Goal: Task Accomplishment & Management: Use online tool/utility

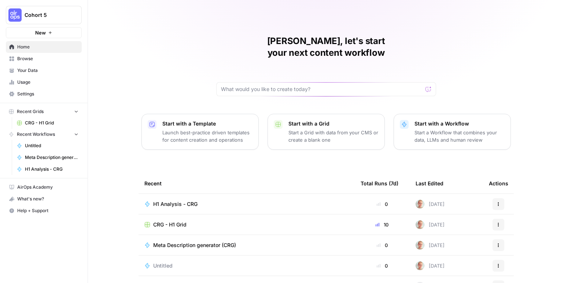
click at [186, 200] on span "H1 Analysis - CRG" at bounding box center [175, 203] width 44 height 7
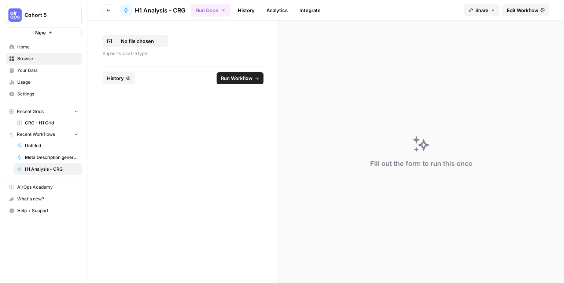
click at [518, 9] on span "Edit Workflow" at bounding box center [523, 10] width 32 height 7
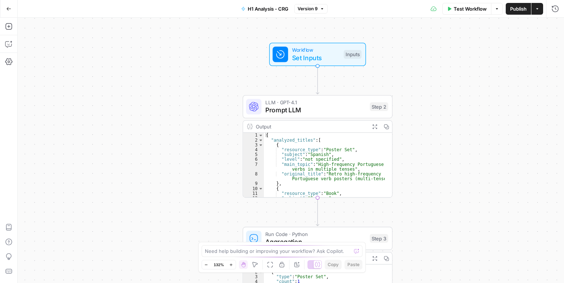
drag, startPoint x: 296, startPoint y: 143, endPoint x: 486, endPoint y: 200, distance: 198.2
click at [487, 198] on div "Workflow Set Inputs Inputs LLM · GPT-4.1 Prompt LLM Step 2 Output Expand Output…" at bounding box center [291, 150] width 547 height 265
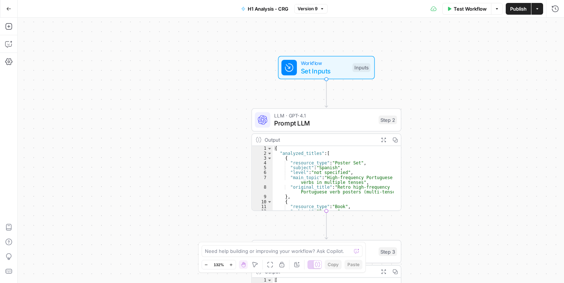
click at [432, 177] on div "Workflow Set Inputs Inputs LLM · GPT-4.1 Prompt LLM Step 2 Output Expand Output…" at bounding box center [291, 150] width 547 height 265
type textarea "**********"
click at [330, 179] on div "{ "analyzed_titles" : [ { "resource_type" : "Poster Set" , "subject" : "Spanish…" at bounding box center [333, 183] width 121 height 74
click at [336, 120] on span "Prompt LLM" at bounding box center [324, 123] width 101 height 10
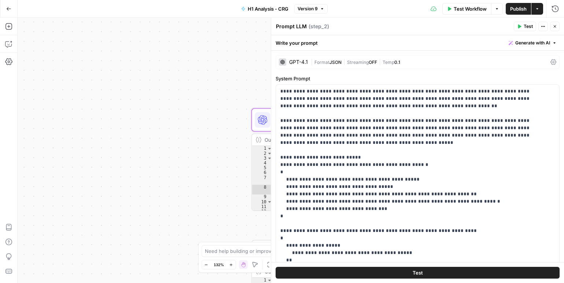
click at [553, 24] on button "Close" at bounding box center [556, 27] width 10 height 10
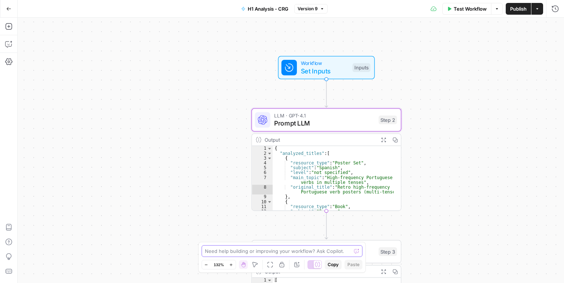
click at [284, 250] on textarea at bounding box center [278, 250] width 147 height 7
drag, startPoint x: 245, startPoint y: 251, endPoint x: 256, endPoint y: 260, distance: 14.6
click at [240, 253] on textarea "I want to pull a csv from the gid" at bounding box center [275, 250] width 140 height 7
click at [303, 249] on textarea "I want to pull a H1 title in Colum 1 from the gid" at bounding box center [275, 250] width 140 height 7
click at [339, 250] on textarea "I want to pull a H1 title in Colum 1 from the grid" at bounding box center [275, 250] width 140 height 7
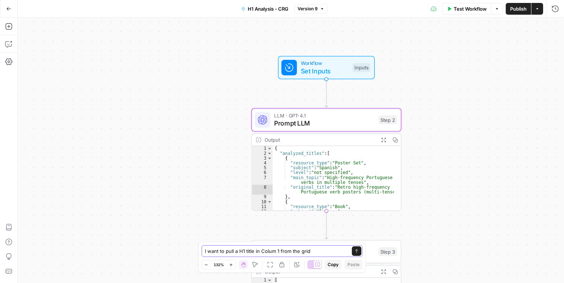
paste textarea "https://app.airops.com/cohort-5-0/grids/29300/sheets/37428"
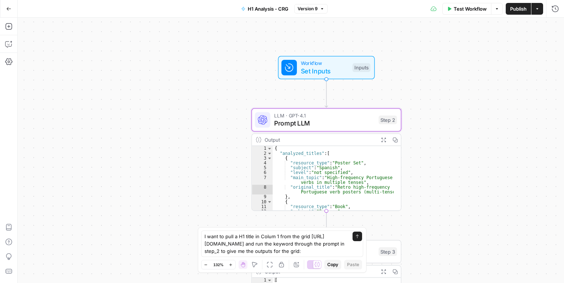
click at [239, 249] on div "Hand M" at bounding box center [243, 249] width 21 height 7
click at [214, 251] on textarea "I want to pull a H1 title in Colum 1 from the grid https://app.airops.com/cohor…" at bounding box center [275, 244] width 141 height 22
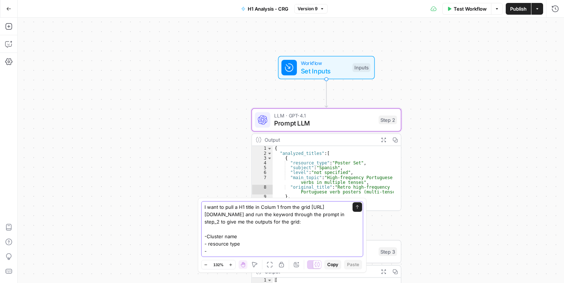
click at [208, 237] on textarea "I want to pull a H1 title in Colum 1 from the grid https://app.airops.com/cohor…" at bounding box center [275, 228] width 141 height 51
click at [229, 252] on textarea "I want to pull a H1 title in Colum 1 from the grid https://app.airops.com/cohor…" at bounding box center [275, 228] width 141 height 51
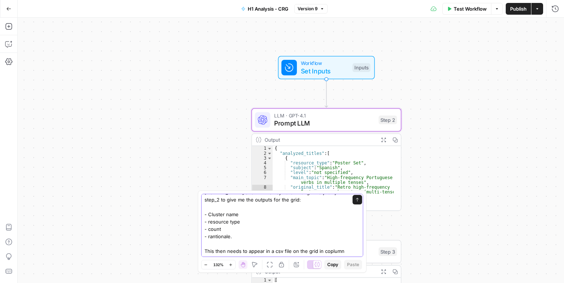
scroll to position [29, 0]
drag, startPoint x: 239, startPoint y: 249, endPoint x: 221, endPoint y: 244, distance: 18.6
click at [203, 244] on div "I want to pull a H1 title in Colum 1 from the grid https://app.airops.com/cohor…" at bounding box center [282, 225] width 162 height 63
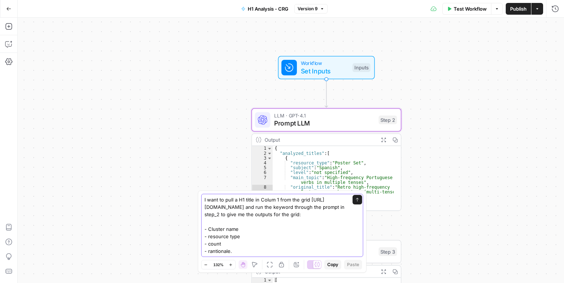
click at [215, 237] on textarea "I want to pull a H1 title in Colum 1 from the grid https://app.airops.com/cohor…" at bounding box center [275, 225] width 141 height 59
type textarea "I want to pull a H1 title in Colum 1 from the grid https://app.airops.com/cohor…"
click at [226, 251] on textarea "I want to pull a H1 title in Colum 1 from the grid https://app.airops.com/cohor…" at bounding box center [275, 225] width 141 height 59
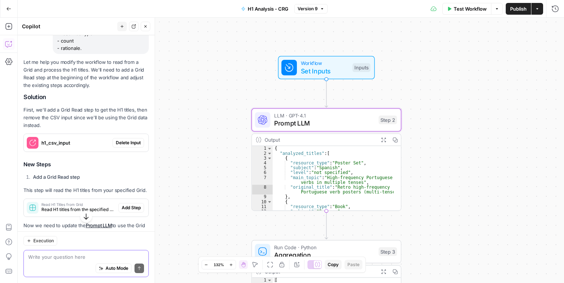
scroll to position [116, 0]
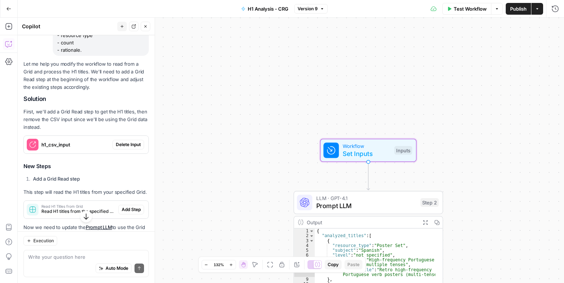
click at [119, 148] on span "Delete Input" at bounding box center [128, 144] width 25 height 7
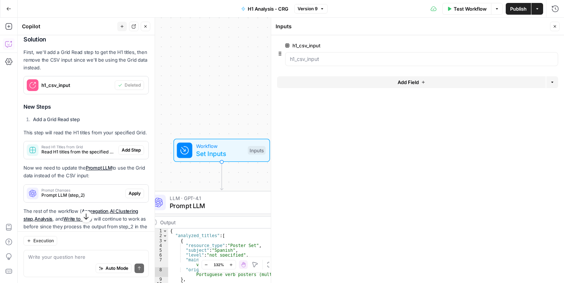
scroll to position [189, 0]
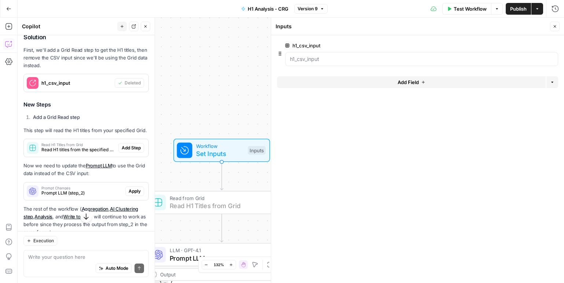
click at [122, 151] on span "Add Step" at bounding box center [131, 148] width 19 height 7
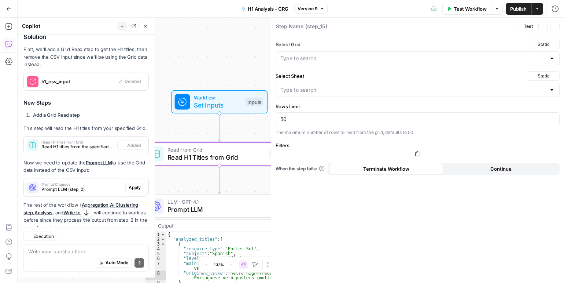
type textarea "Read H1 Titles from Grid"
type input "CRG - H1 Grid"
type input "Blank"
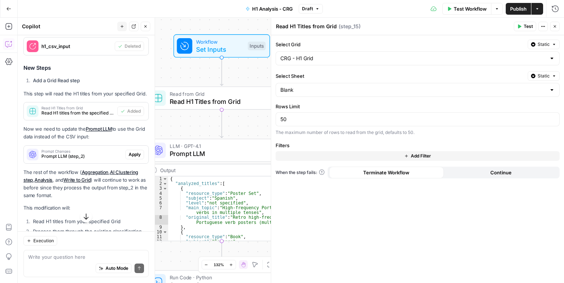
scroll to position [299, 0]
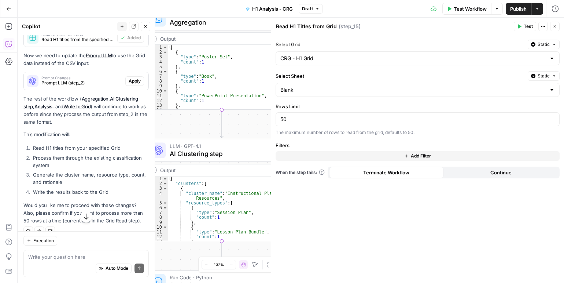
click at [129, 84] on span "Apply" at bounding box center [135, 81] width 12 height 7
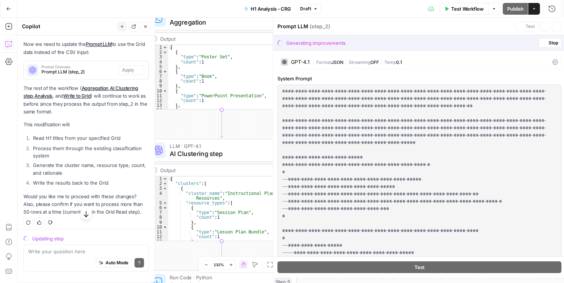
scroll to position [288, 0]
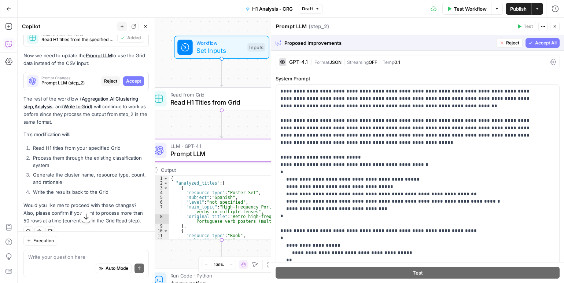
click at [131, 84] on span "Accept" at bounding box center [133, 81] width 15 height 7
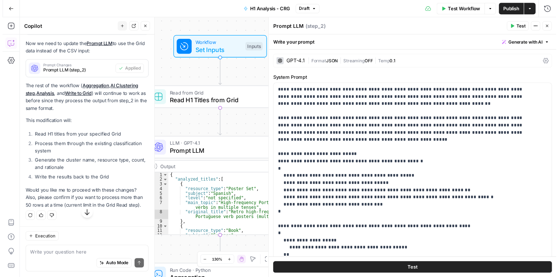
scroll to position [348, 0]
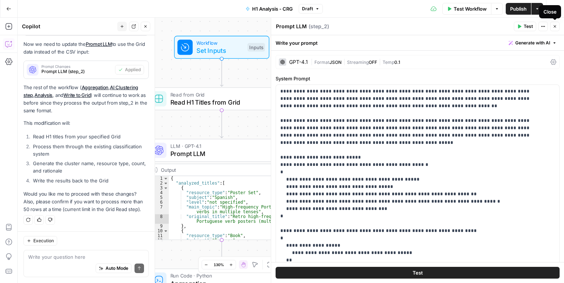
click at [457, 5] on span "Test Workflow" at bounding box center [470, 8] width 33 height 7
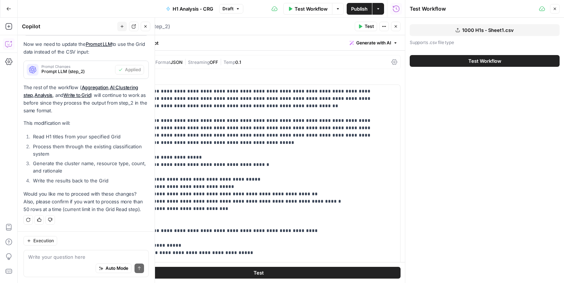
click at [481, 62] on span "Test Workflow" at bounding box center [485, 60] width 33 height 7
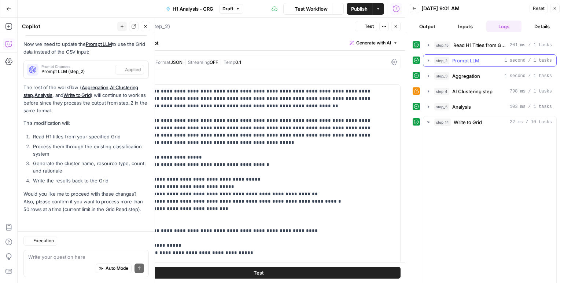
scroll to position [348, 0]
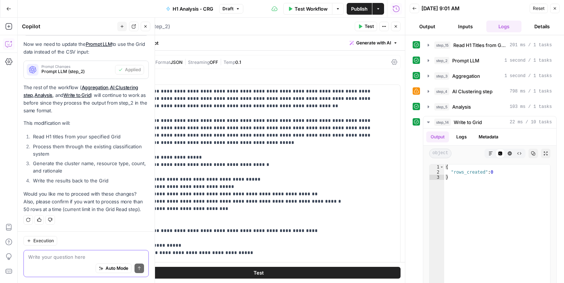
click at [70, 259] on textarea at bounding box center [86, 256] width 116 height 7
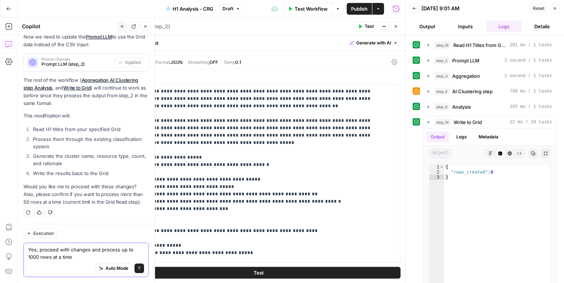
click at [125, 249] on textarea "Yes, proceed with changes and process up to 1000 rows at a time" at bounding box center [86, 253] width 116 height 15
click at [125, 249] on textarea "Yes, proceed with changes and process to 1000 rows at a time" at bounding box center [86, 253] width 116 height 15
type textarea "Yes, proceed with changes and process 1000 rows at a time"
click at [137, 266] on span "submit" at bounding box center [139, 268] width 4 height 4
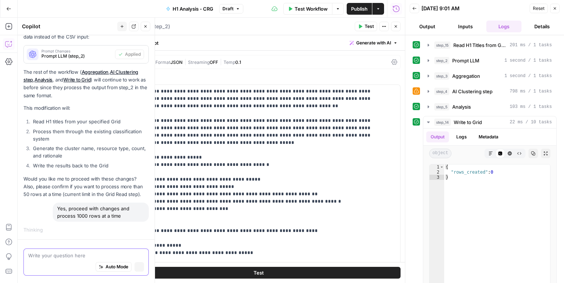
scroll to position [347, 0]
click at [483, 92] on span "AI Clustering step" at bounding box center [473, 91] width 40 height 7
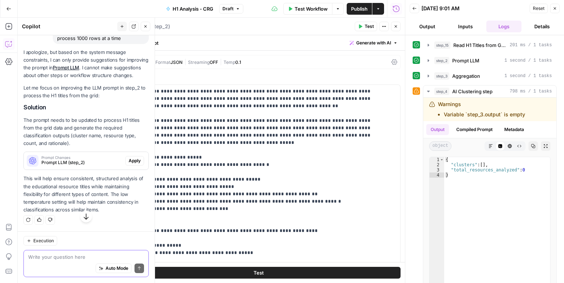
scroll to position [512, 0]
click at [135, 160] on span "Apply" at bounding box center [135, 160] width 12 height 7
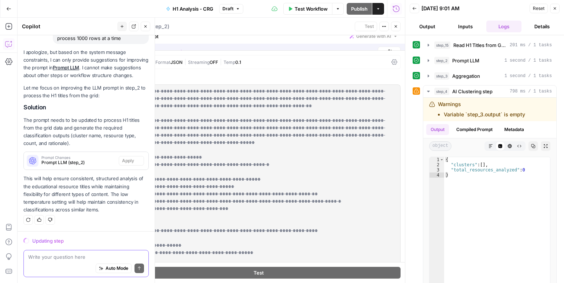
scroll to position [537, 0]
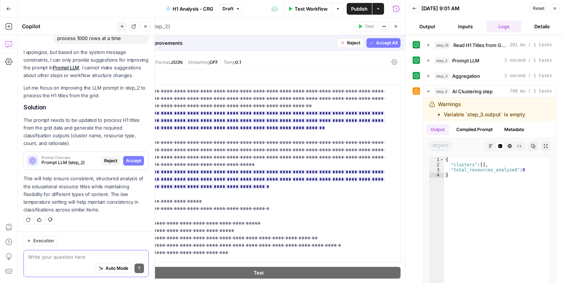
click at [125, 164] on button "Accept" at bounding box center [133, 161] width 21 height 10
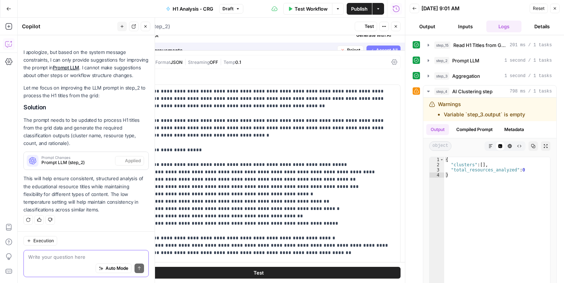
scroll to position [560, 0]
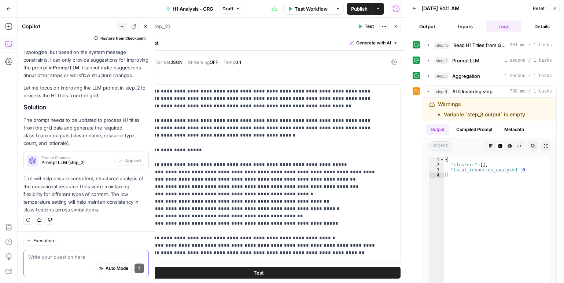
click at [299, 7] on span "Test Workflow" at bounding box center [311, 8] width 33 height 7
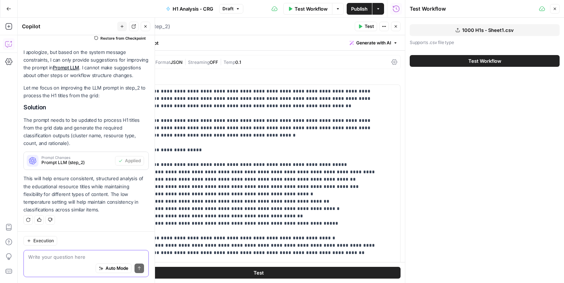
click at [457, 56] on button "Test Workflow" at bounding box center [485, 61] width 150 height 12
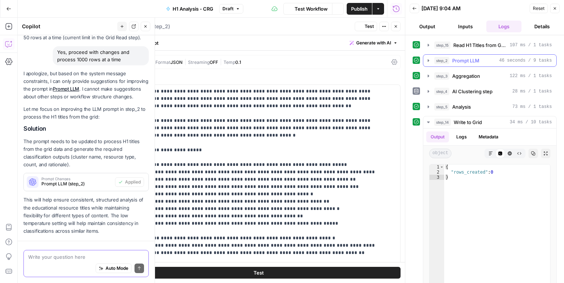
scroll to position [560, 0]
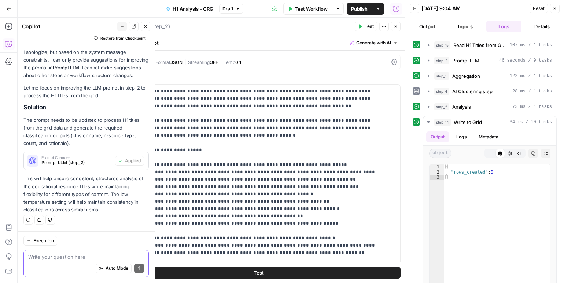
click at [398, 28] on icon "button" at bounding box center [396, 26] width 4 height 4
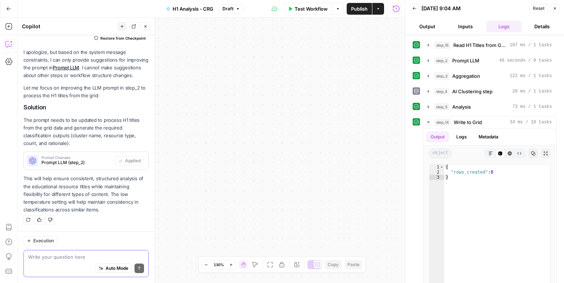
drag, startPoint x: 304, startPoint y: 57, endPoint x: 382, endPoint y: 237, distance: 196.4
click at [382, 237] on div "**********" at bounding box center [212, 150] width 388 height 265
drag, startPoint x: 289, startPoint y: 76, endPoint x: 205, endPoint y: 156, distance: 115.2
click at [205, 158] on div "**********" at bounding box center [212, 150] width 388 height 265
click at [556, 5] on button "Close" at bounding box center [556, 9] width 10 height 10
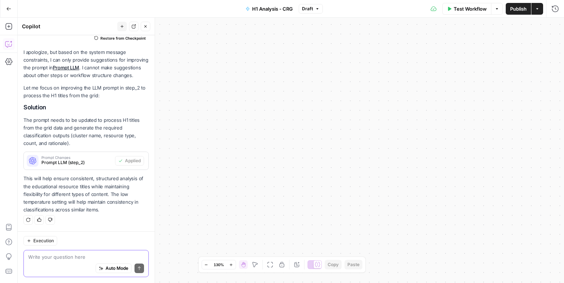
drag, startPoint x: 147, startPoint y: 29, endPoint x: 174, endPoint y: 34, distance: 27.9
click at [146, 29] on button "Close" at bounding box center [146, 27] width 10 height 10
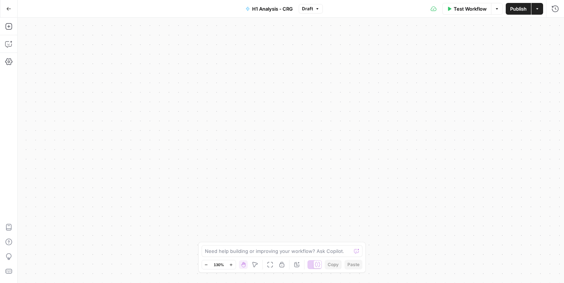
drag, startPoint x: 383, startPoint y: 74, endPoint x: 358, endPoint y: 219, distance: 146.3
click at [366, 227] on div "**********" at bounding box center [291, 150] width 547 height 265
drag, startPoint x: 314, startPoint y: 123, endPoint x: 291, endPoint y: 201, distance: 81.2
click at [290, 200] on div "**********" at bounding box center [291, 150] width 547 height 265
drag, startPoint x: 321, startPoint y: 76, endPoint x: 316, endPoint y: 80, distance: 6.3
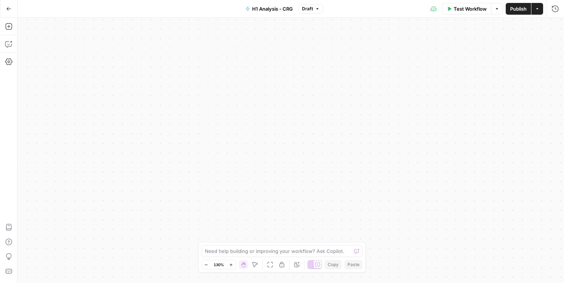
click at [314, 231] on div "**********" at bounding box center [291, 150] width 547 height 265
drag, startPoint x: 323, startPoint y: 102, endPoint x: 273, endPoint y: 230, distance: 137.4
click at [275, 237] on div "**********" at bounding box center [291, 150] width 547 height 265
drag, startPoint x: 273, startPoint y: 150, endPoint x: 275, endPoint y: 277, distance: 126.6
click at [279, 282] on html "Cohort 5 New Home Browse Your Data Usage Settings Recent Grids CRG - H1 Grid Re…" at bounding box center [282, 141] width 564 height 283
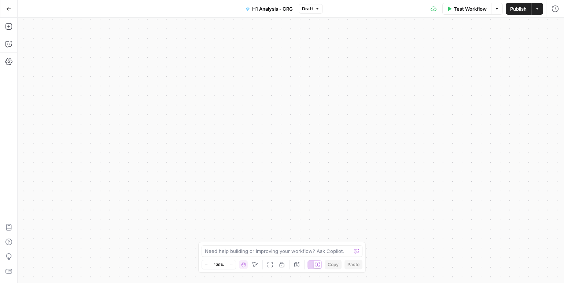
drag, startPoint x: 259, startPoint y: 80, endPoint x: 293, endPoint y: 225, distance: 148.8
click at [306, 252] on body "Cohort 5 New Home Browse Your Data Usage Settings Recent Grids CRG - H1 Grid Re…" at bounding box center [282, 141] width 564 height 283
drag, startPoint x: 263, startPoint y: 88, endPoint x: 361, endPoint y: 218, distance: 162.2
click at [384, 282] on html "Cohort 5 New Home Browse Your Data Usage Settings Recent Grids CRG - H1 Grid Re…" at bounding box center [282, 141] width 564 height 283
drag, startPoint x: 284, startPoint y: 103, endPoint x: 508, endPoint y: 197, distance: 243.5
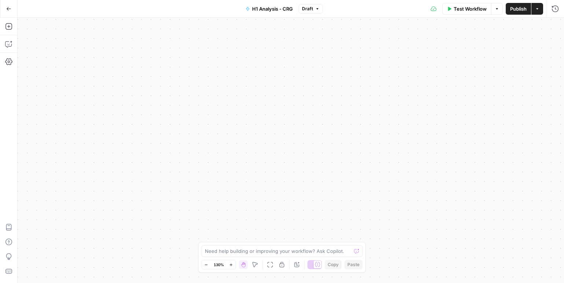
click at [508, 197] on div "**********" at bounding box center [291, 150] width 547 height 265
drag, startPoint x: 397, startPoint y: 84, endPoint x: 310, endPoint y: 72, distance: 87.9
click at [296, 163] on div "**********" at bounding box center [291, 150] width 547 height 265
drag, startPoint x: 295, startPoint y: 97, endPoint x: 277, endPoint y: 177, distance: 82.2
click at [287, 189] on div "**********" at bounding box center [291, 150] width 547 height 265
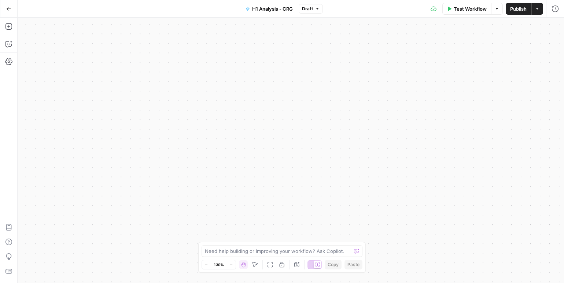
drag, startPoint x: 249, startPoint y: 39, endPoint x: 225, endPoint y: 43, distance: 25.0
click at [216, 142] on div "**********" at bounding box center [291, 150] width 547 height 265
drag, startPoint x: 248, startPoint y: 69, endPoint x: 212, endPoint y: 89, distance: 40.4
click at [380, 164] on div "**********" at bounding box center [291, 150] width 547 height 265
drag, startPoint x: 236, startPoint y: 94, endPoint x: 442, endPoint y: 140, distance: 211.6
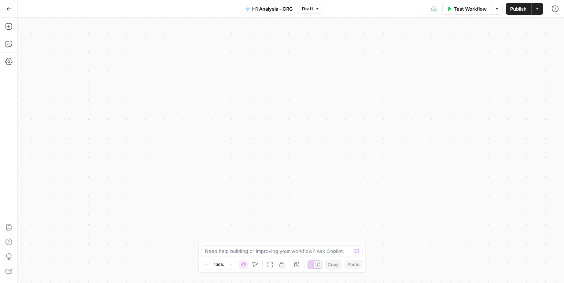
click at [502, 160] on div "**********" at bounding box center [291, 150] width 547 height 265
click at [5, 2] on button "Go Back" at bounding box center [8, 8] width 13 height 13
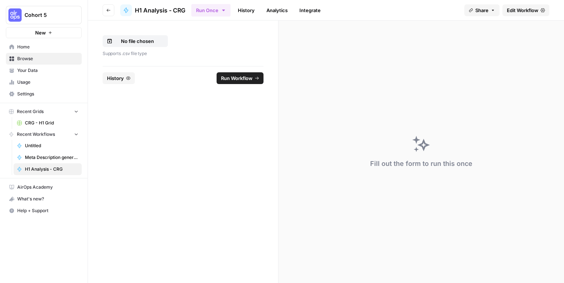
click at [522, 8] on span "Edit Workflow" at bounding box center [523, 10] width 32 height 7
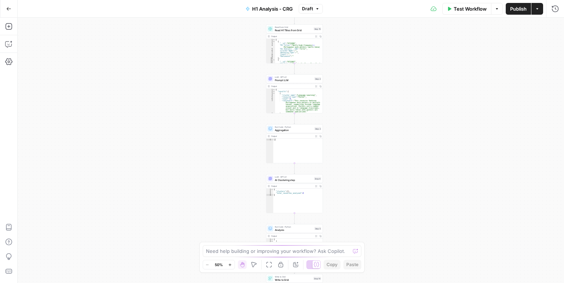
drag, startPoint x: 387, startPoint y: 49, endPoint x: 413, endPoint y: 187, distance: 140.5
click at [415, 187] on div "Workflow Set Inputs Inputs Read from Grid Read H1 Titles from Grid Step 15 Outp…" at bounding box center [291, 150] width 547 height 265
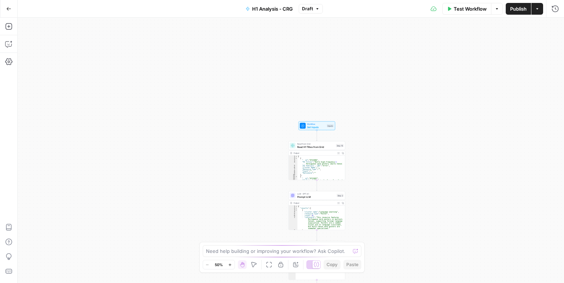
drag, startPoint x: 349, startPoint y: 100, endPoint x: 346, endPoint y: 98, distance: 4.2
click at [347, 98] on div "Workflow Set Inputs Inputs Read from Grid Read H1 Titles from Grid Step 15 Outp…" at bounding box center [291, 150] width 547 height 265
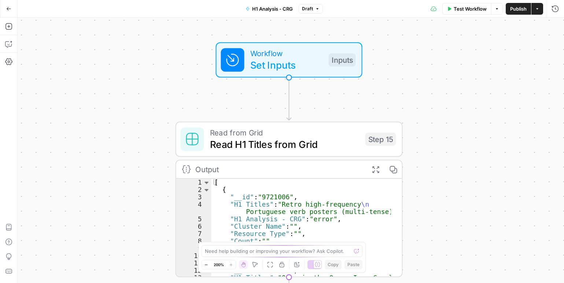
drag, startPoint x: 362, startPoint y: 128, endPoint x: 485, endPoint y: 61, distance: 140.2
click at [482, 81] on div "Workflow Set Inputs Inputs Read from Grid Read H1 Titles from Grid Step 15 Outp…" at bounding box center [291, 150] width 547 height 265
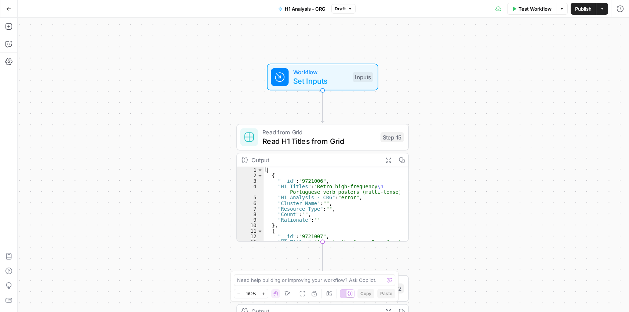
drag, startPoint x: 428, startPoint y: 90, endPoint x: 441, endPoint y: 116, distance: 28.9
click at [430, 91] on div "Workflow Set Inputs Inputs Read from Grid Read H1 Titles from Grid Step 15 Outp…" at bounding box center [323, 165] width 611 height 294
click at [320, 78] on span "Set Inputs" at bounding box center [322, 81] width 55 height 11
click at [321, 78] on span "Set Inputs" at bounding box center [321, 81] width 55 height 11
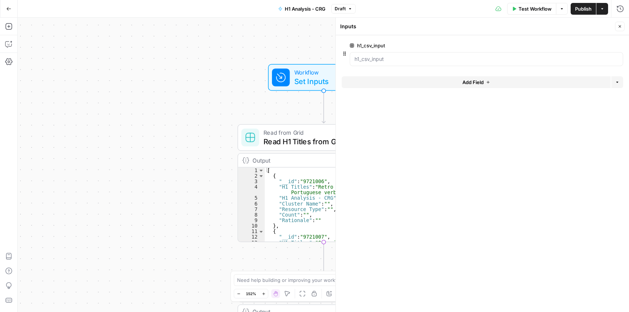
click at [509, 51] on div "h1_csv_input edit field Delete group" at bounding box center [486, 53] width 273 height 25
click at [564, 45] on span "edit field" at bounding box center [595, 46] width 16 height 6
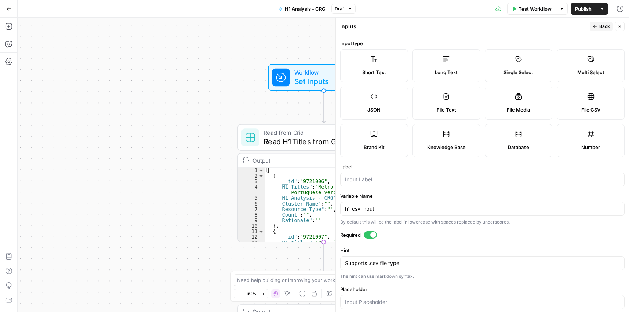
click at [380, 69] on label "Short Text" at bounding box center [374, 65] width 68 height 33
click at [392, 182] on input "Label" at bounding box center [482, 179] width 275 height 7
type input "H1 Titles"
drag, startPoint x: 384, startPoint y: 210, endPoint x: 286, endPoint y: 205, distance: 98.1
click at [286, 205] on body "Cohort 5 New Home Browse Your Data Usage Settings Recent Grids CRG - H1 Grid Re…" at bounding box center [314, 156] width 629 height 312
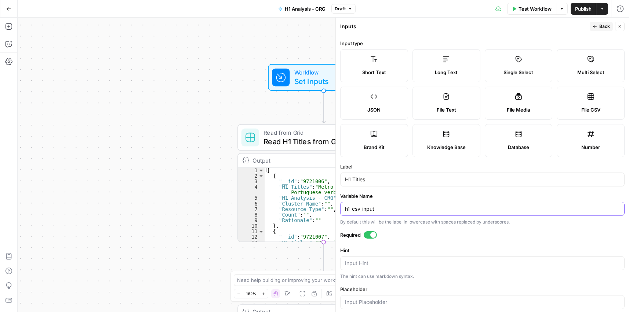
click at [381, 207] on input "h1_csv_input" at bounding box center [482, 208] width 275 height 7
drag, startPoint x: 357, startPoint y: 208, endPoint x: 322, endPoint y: 207, distance: 34.5
click at [321, 208] on body "Cohort 5 New Home Browse Your Data Usage Settings Recent Grids CRG - H1 Grid Re…" at bounding box center [314, 156] width 629 height 312
type input "h1_csv_inpu"
click at [380, 210] on input "h1_csv_inpu" at bounding box center [482, 208] width 275 height 7
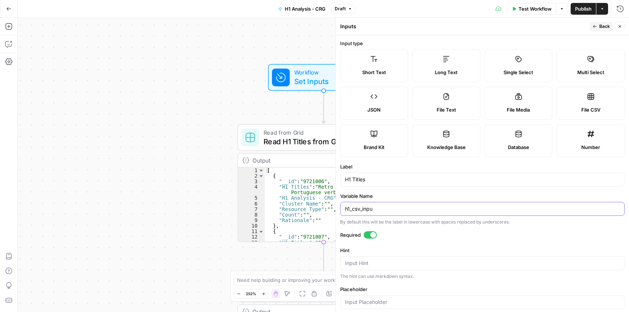
click at [379, 210] on input "h1_csv_inpu" at bounding box center [482, 208] width 275 height 7
drag, startPoint x: 377, startPoint y: 179, endPoint x: 272, endPoint y: 179, distance: 104.9
click at [272, 179] on body "Cohort 5 New Home Browse Your Data Usage Settings Recent Grids CRG - H1 Grid Re…" at bounding box center [314, 156] width 629 height 312
click at [386, 210] on input "Variable Name" at bounding box center [482, 208] width 275 height 7
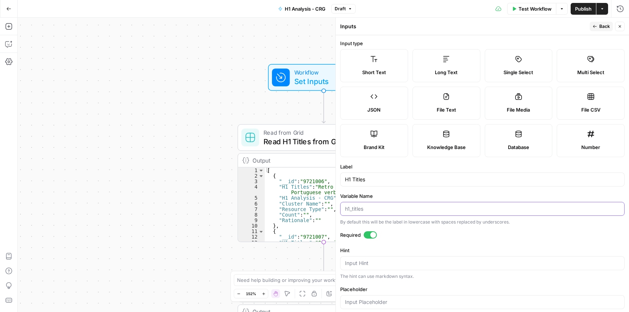
paste input "H1 Titles"
type input "H1 Titles"
click at [394, 191] on form "Input type Short Text Long Text Single Select Multi Select JSON File Text File …" at bounding box center [482, 173] width 293 height 277
drag, startPoint x: 366, startPoint y: 208, endPoint x: 260, endPoint y: 192, distance: 107.2
click at [260, 192] on body "Cohort 5 New Home Browse Your Data Usage Settings Recent Grids CRG - H1 Grid Re…" at bounding box center [314, 156] width 629 height 312
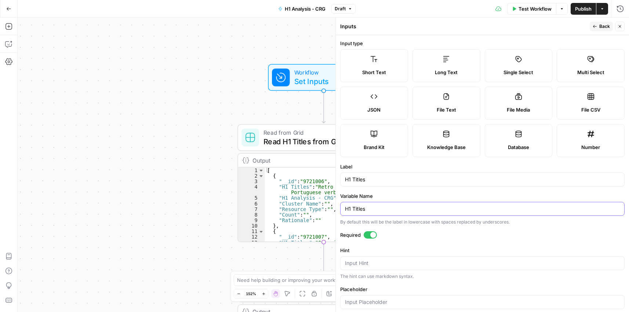
drag, startPoint x: 373, startPoint y: 205, endPoint x: 303, endPoint y: 199, distance: 69.6
click at [303, 199] on body "Cohort 5 New Home Browse Your Data Usage Settings Recent Grids CRG - H1 Grid Re…" at bounding box center [314, 156] width 629 height 312
click at [342, 208] on div "H1 Titles" at bounding box center [482, 209] width 284 height 14
click at [357, 208] on input "H1 Titles" at bounding box center [482, 208] width 275 height 7
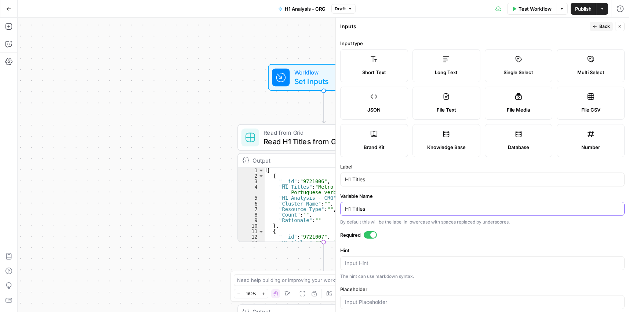
click at [357, 208] on input "H1 Titles" at bounding box center [482, 208] width 275 height 7
click at [366, 189] on form "Input type Short Text Long Text Single Select Multi Select JSON File Text File …" at bounding box center [482, 173] width 293 height 277
click at [564, 27] on button "Back" at bounding box center [600, 27] width 23 height 10
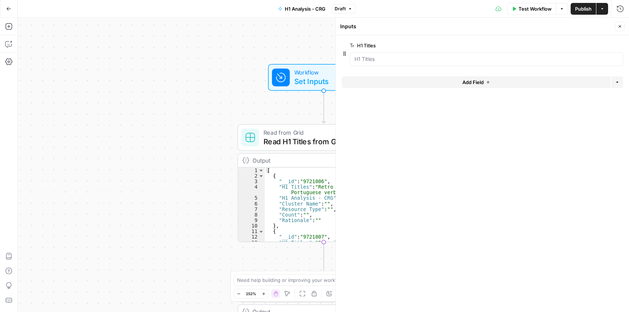
click at [564, 28] on icon "button" at bounding box center [619, 26] width 4 height 4
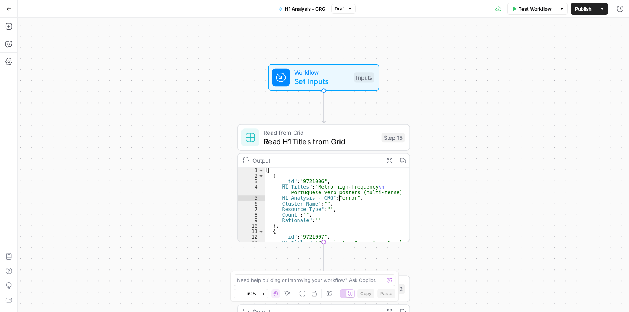
click at [314, 189] on div "[ { "__id" : "9721006" , "H1 Titles" : "Retro high-frequency \n Portuguese verb…" at bounding box center [332, 212] width 136 height 91
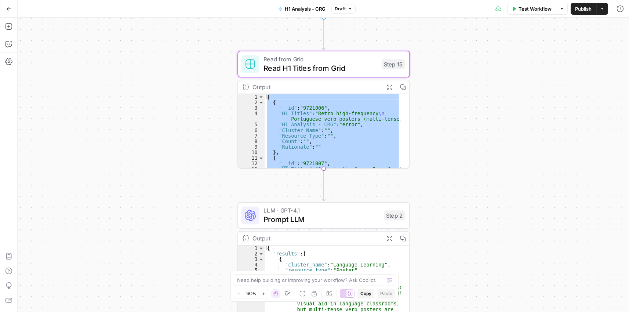
click at [340, 120] on div "[ { "__id" : "9721006" , "H1 Titles" : "Retro high-frequency \n Portuguese verb…" at bounding box center [332, 131] width 136 height 74
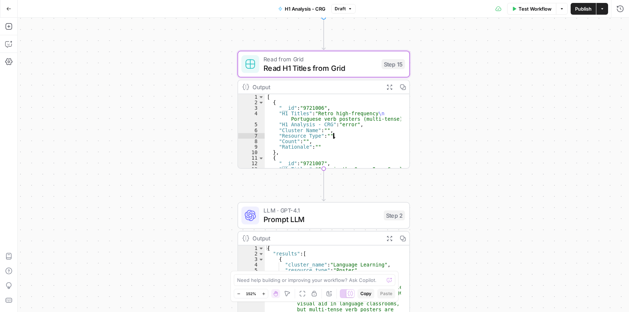
drag, startPoint x: 310, startPoint y: 125, endPoint x: 308, endPoint y: 136, distance: 11.2
click at [310, 125] on div "[ { "__id" : "9721006" , "H1 Titles" : "Retro high-frequency \n Portuguese verb…" at bounding box center [332, 139] width 136 height 91
type textarea "**********"
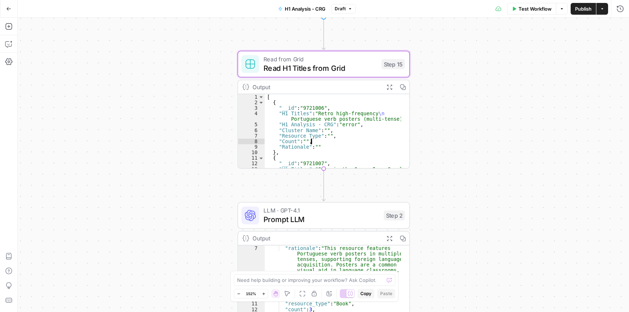
scroll to position [44, 0]
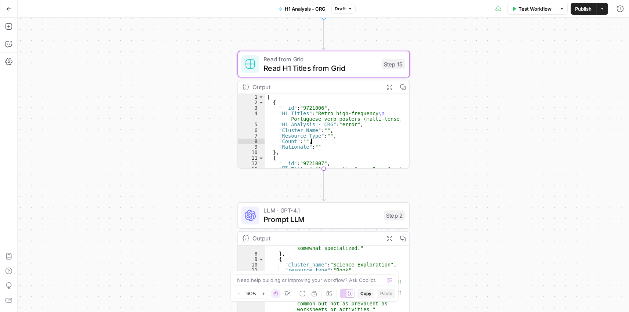
click at [346, 252] on div ""rationale" : "This resource features Portuguese verb posters in multiple tense…" at bounding box center [332, 271] width 136 height 118
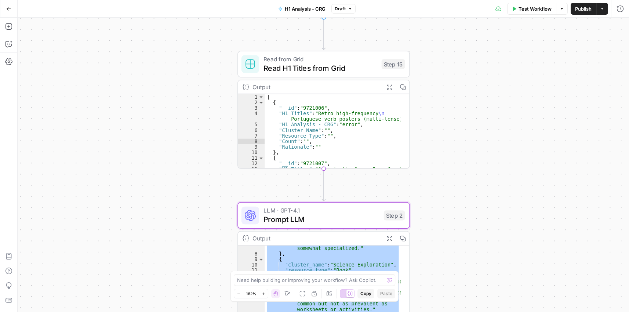
click at [317, 259] on div ""rationale" : "This resource features Portuguese verb posters in multiple tense…" at bounding box center [332, 282] width 136 height 74
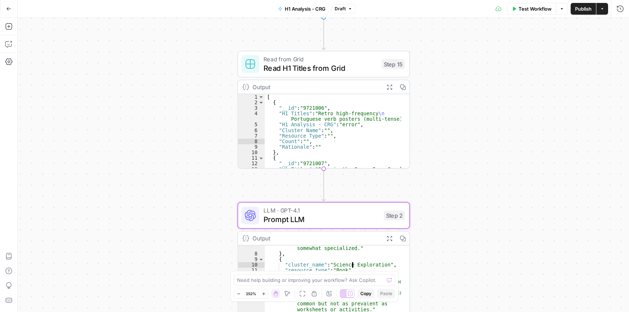
click at [322, 256] on div ""rationale" : "This resource features Portuguese verb posters in multiple tense…" at bounding box center [332, 271] width 136 height 118
type textarea "* *"
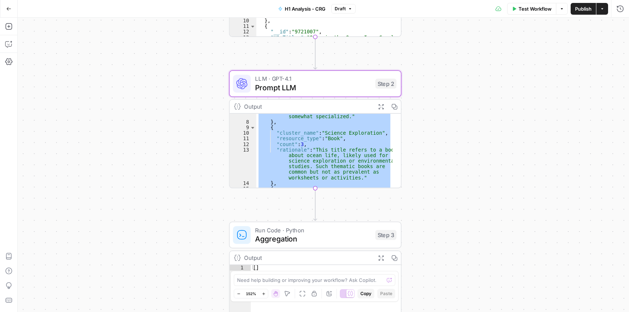
drag, startPoint x: 439, startPoint y: 242, endPoint x: 430, endPoint y: 73, distance: 169.4
click at [431, 83] on div "**********" at bounding box center [323, 165] width 611 height 294
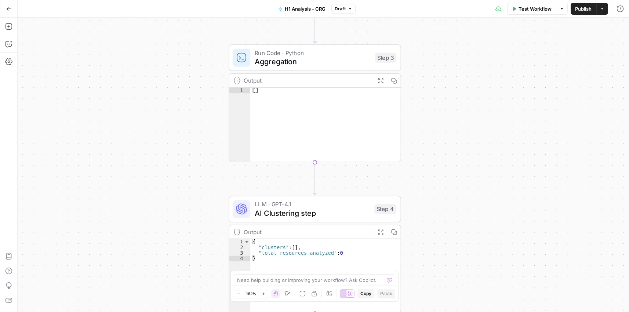
drag, startPoint x: 451, startPoint y: 259, endPoint x: 450, endPoint y: 128, distance: 131.3
click at [450, 128] on div "**********" at bounding box center [323, 165] width 611 height 294
type textarea "**"
click at [310, 130] on div "[ ]" at bounding box center [325, 130] width 150 height 85
click at [301, 62] on span "Aggregation" at bounding box center [313, 61] width 116 height 11
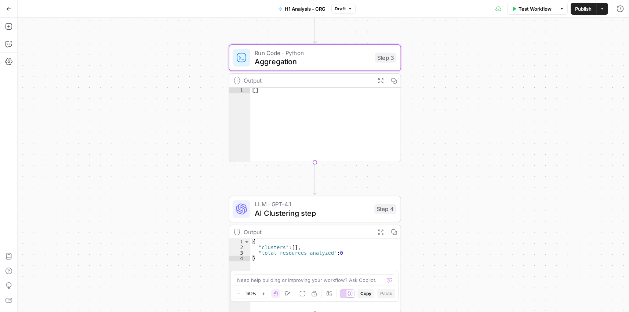
click at [301, 62] on span "Aggregation" at bounding box center [313, 61] width 116 height 11
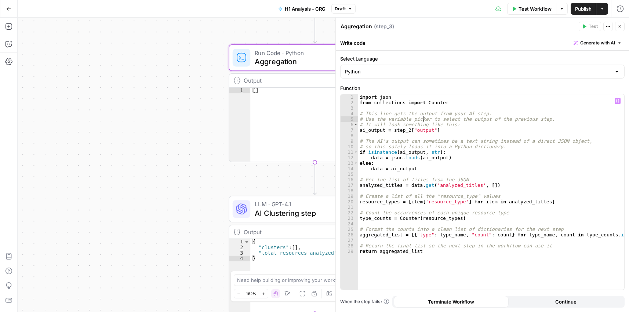
click at [422, 117] on div "import json from collections import Counter # This line gets the output from yo…" at bounding box center [491, 197] width 266 height 206
type textarea "**********"
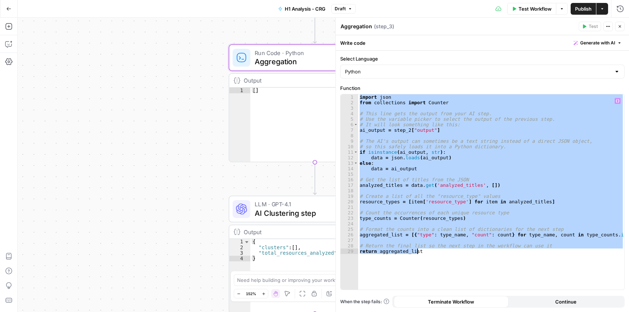
click at [564, 29] on button "Close" at bounding box center [620, 27] width 10 height 10
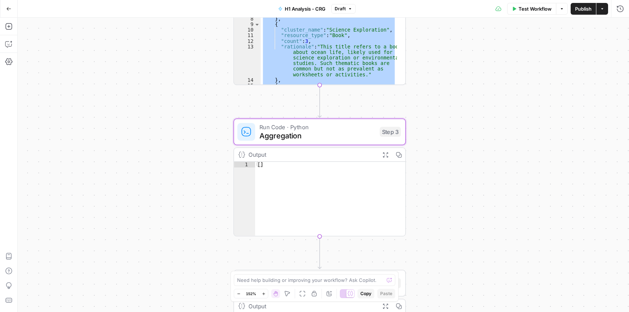
drag, startPoint x: 459, startPoint y: 94, endPoint x: 471, endPoint y: 242, distance: 148.7
click at [474, 247] on div "**********" at bounding box center [323, 165] width 611 height 294
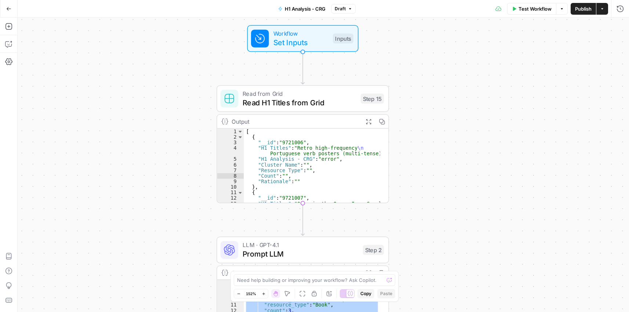
drag, startPoint x: 441, startPoint y: 76, endPoint x: 407, endPoint y: 285, distance: 211.8
click at [409, 282] on div "**********" at bounding box center [323, 165] width 611 height 294
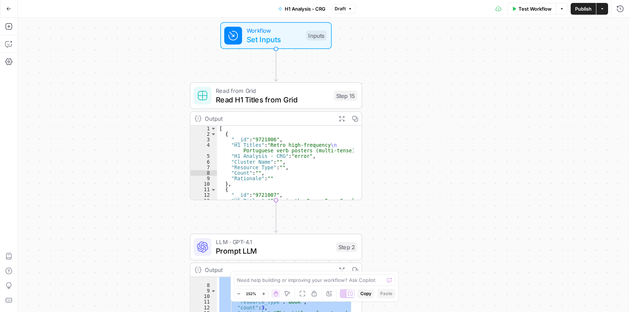
drag, startPoint x: 426, startPoint y: 116, endPoint x: 298, endPoint y: 87, distance: 131.2
click at [404, 89] on div "**********" at bounding box center [323, 165] width 611 height 294
click at [283, 105] on div "Read from Grid Read H1 Titles from Grid Step 15 Copy step Delete step Add Note …" at bounding box center [275, 95] width 172 height 27
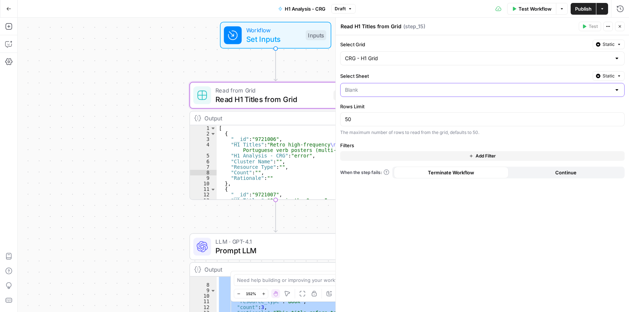
click at [416, 89] on input "Select Sheet" at bounding box center [478, 89] width 266 height 7
click at [415, 88] on input "Select Sheet" at bounding box center [478, 89] width 266 height 7
click at [401, 108] on span "Blank" at bounding box center [477, 108] width 262 height 7
type input "Blank"
click at [393, 153] on button "Add Filter" at bounding box center [482, 156] width 284 height 10
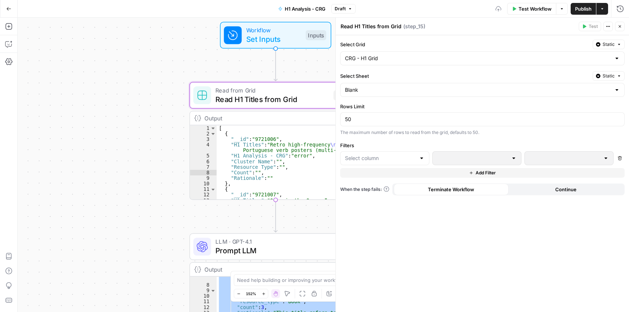
click at [393, 152] on div at bounding box center [384, 158] width 89 height 14
click at [384, 173] on span "H1 Titles" at bounding box center [387, 176] width 66 height 7
click at [473, 161] on input "text" at bounding box center [472, 157] width 71 height 7
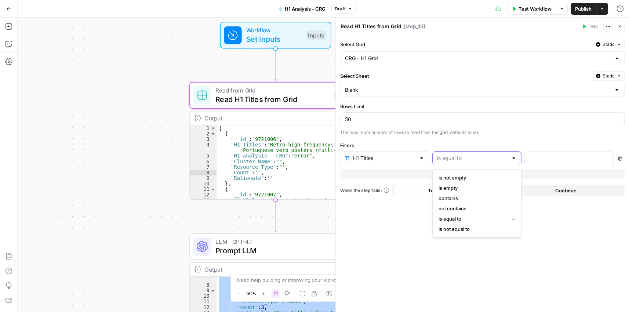
click at [473, 160] on input "text" at bounding box center [472, 157] width 71 height 7
type input "is equal to"
click at [469, 136] on div "Select Grid Static CRG - H1 Grid Select Sheet Static Blank Rows Limit 50 The ma…" at bounding box center [482, 173] width 293 height 277
click at [408, 164] on div "H1 Titles" at bounding box center [384, 158] width 89 height 14
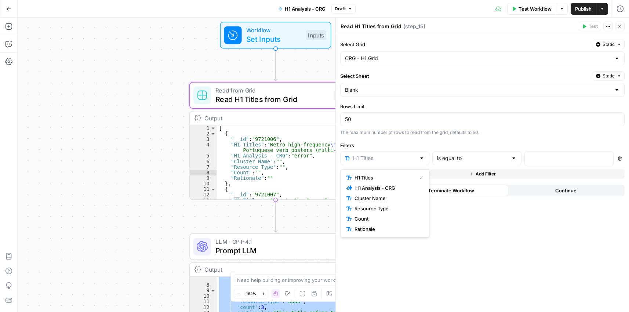
type input "H1 Titles"
click at [407, 142] on label "Filters" at bounding box center [482, 145] width 284 height 7
click at [564, 27] on icon "button" at bounding box center [619, 26] width 4 height 4
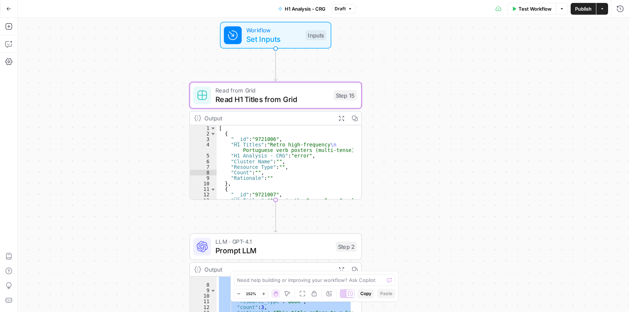
type textarea "**********"
click at [304, 149] on div "[ { "__id" : "9721006" , "H1 Titles" : "Retro high-frequency \n Portuguese verb…" at bounding box center [284, 170] width 136 height 91
click at [297, 116] on div "Output" at bounding box center [267, 118] width 127 height 9
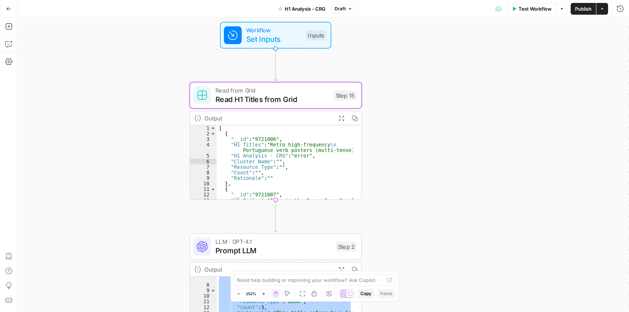
click at [289, 99] on span "Read H1 Titles from Grid" at bounding box center [271, 99] width 113 height 11
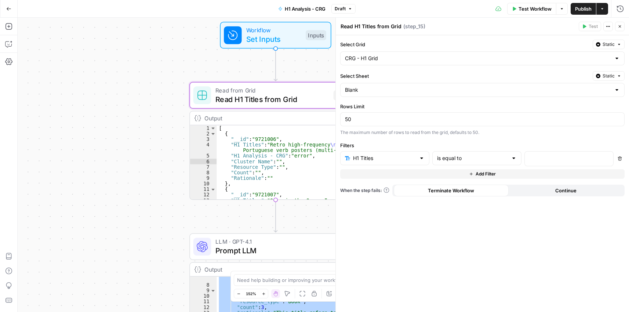
click at [564, 27] on icon "button" at bounding box center [619, 26] width 4 height 4
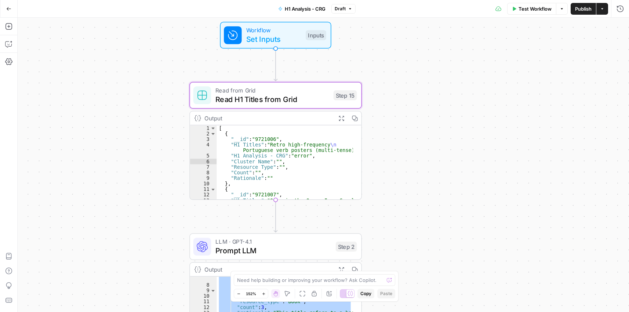
drag, startPoint x: 15, startPoint y: 9, endPoint x: 9, endPoint y: 11, distance: 6.5
click at [11, 10] on div "Go Back" at bounding box center [9, 8] width 18 height 17
click at [14, 6] on button "Go Back" at bounding box center [8, 8] width 13 height 13
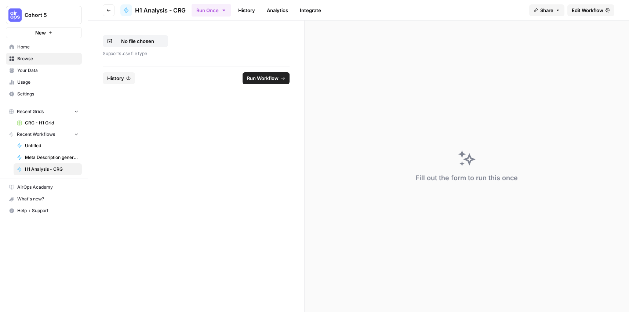
click at [51, 58] on span "Browse" at bounding box center [47, 58] width 61 height 7
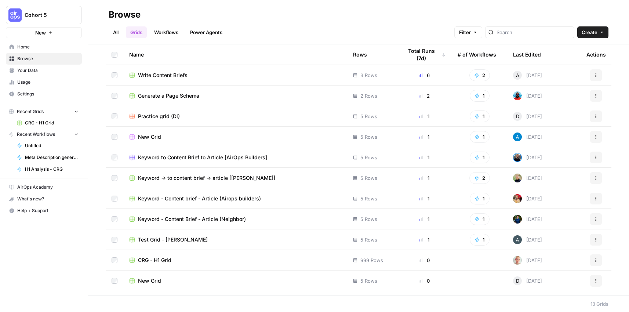
click at [151, 259] on span "CRG - H1 Grid" at bounding box center [154, 259] width 33 height 7
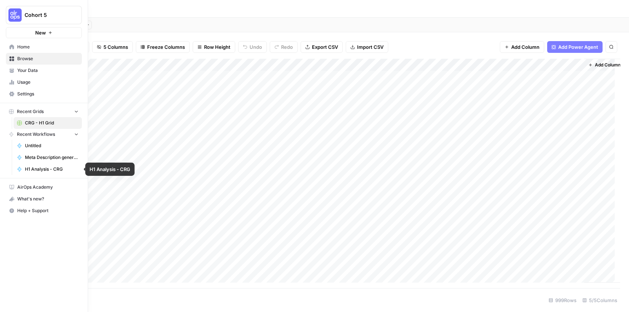
click at [45, 169] on span "H1 Analysis - CRG" at bounding box center [52, 169] width 54 height 7
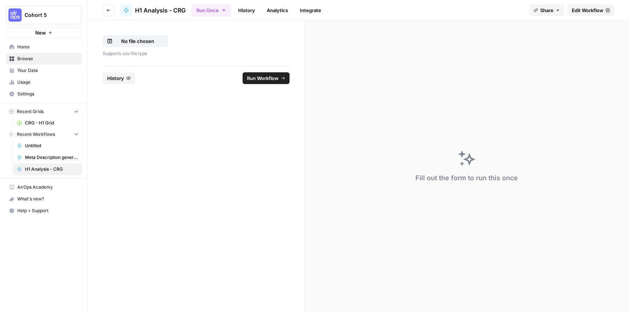
click at [564, 9] on span "Edit Workflow" at bounding box center [587, 10] width 32 height 7
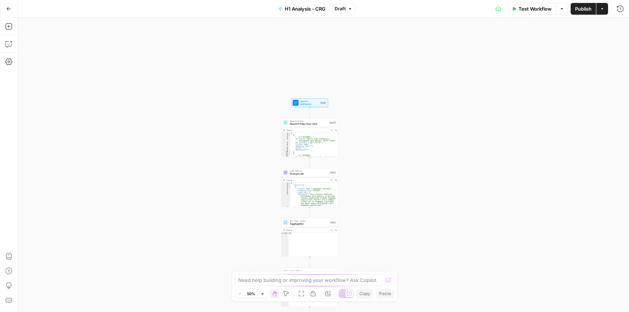
drag, startPoint x: 402, startPoint y: 72, endPoint x: 383, endPoint y: 178, distance: 107.2
click at [386, 178] on div "Workflow Set Inputs Inputs Read from Grid Read H1 Titles from Grid Step 15 Outp…" at bounding box center [323, 165] width 611 height 294
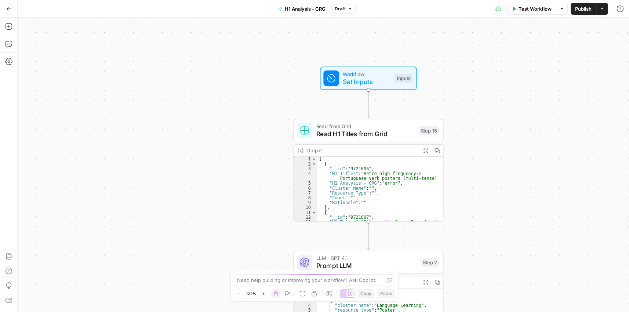
drag, startPoint x: 426, startPoint y: 196, endPoint x: 511, endPoint y: 221, distance: 88.5
click at [511, 221] on div "Workflow Set Inputs Inputs Read from Grid Read H1 Titles from Grid Step 15 Outp…" at bounding box center [323, 165] width 611 height 294
type textarea "**********"
click at [354, 180] on div "[ { "__id" : "9721006" , "H1 Titles" : "Retro high-frequency \n Portuguese verb…" at bounding box center [376, 196] width 118 height 79
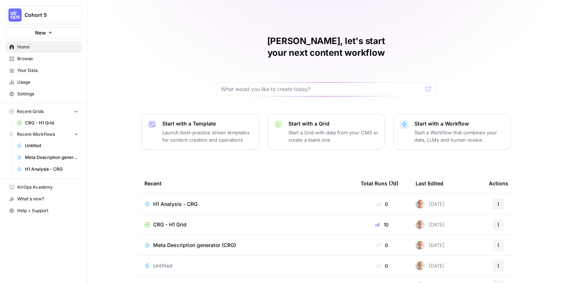
click at [166, 221] on span "CRG - H1 Grid" at bounding box center [169, 224] width 33 height 7
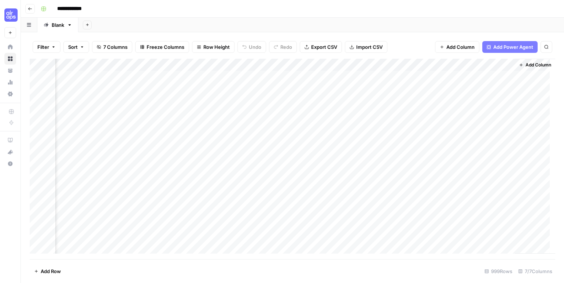
scroll to position [0, 252]
click at [507, 64] on div "Add Column" at bounding box center [293, 159] width 526 height 200
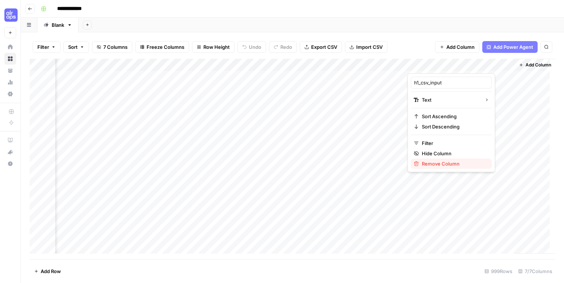
click at [440, 164] on span "Remove Column" at bounding box center [454, 163] width 64 height 7
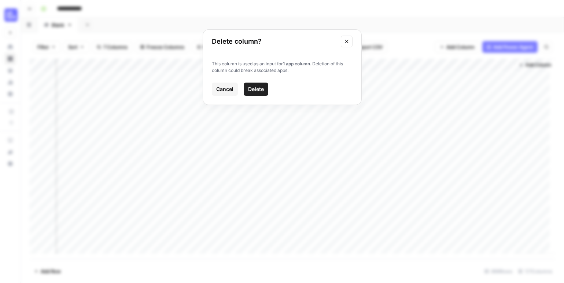
click at [250, 91] on span "Delete" at bounding box center [256, 88] width 16 height 7
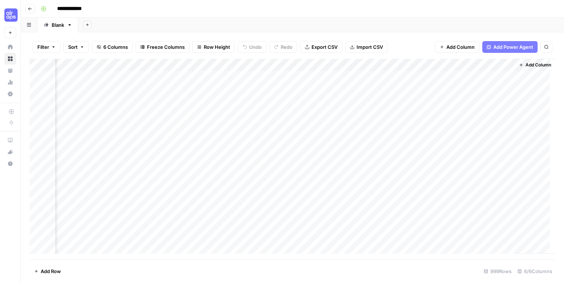
scroll to position [0, 0]
click at [232, 63] on div "Add Column" at bounding box center [293, 159] width 526 height 200
click at [271, 83] on span "All Rows" at bounding box center [257, 81] width 46 height 7
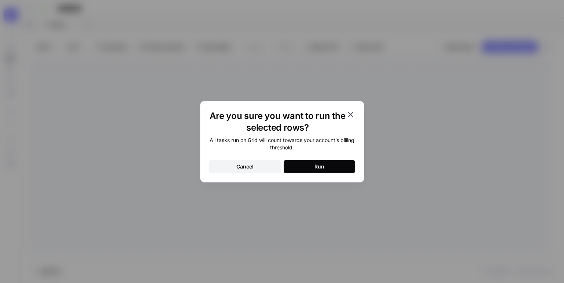
click at [338, 166] on button "Run" at bounding box center [320, 166] width 72 height 13
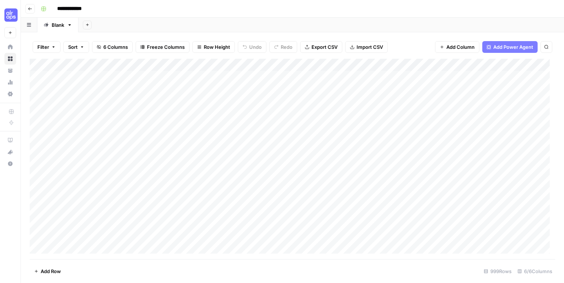
click at [222, 66] on div "Add Column" at bounding box center [293, 159] width 526 height 200
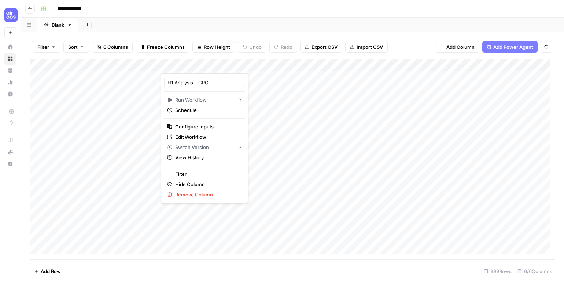
click at [230, 61] on div at bounding box center [199, 66] width 76 height 15
click at [232, 66] on div at bounding box center [199, 66] width 76 height 15
click at [240, 23] on div "Add Sheet" at bounding box center [321, 25] width 486 height 15
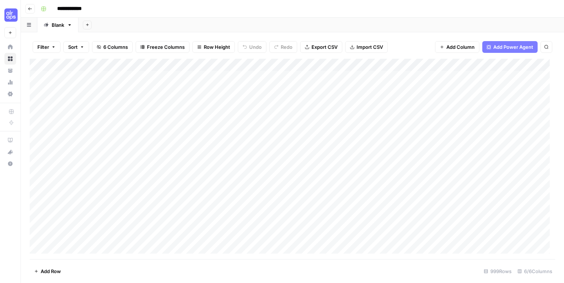
click at [231, 66] on div "Add Column" at bounding box center [293, 159] width 526 height 200
click at [257, 120] on span "First 10 Rows" at bounding box center [257, 117] width 46 height 7
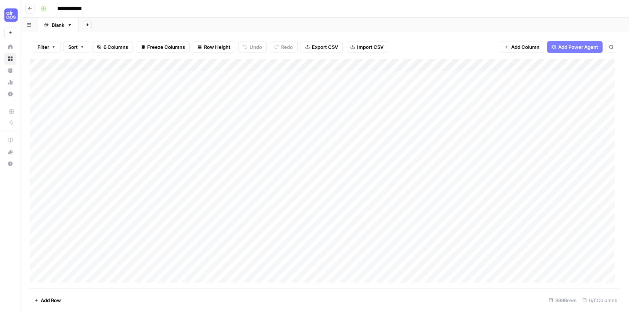
drag, startPoint x: 222, startPoint y: 65, endPoint x: 168, endPoint y: 93, distance: 60.7
click at [166, 94] on div "Add Column" at bounding box center [325, 173] width 590 height 229
click at [222, 65] on div "Add Column" at bounding box center [325, 173] width 590 height 229
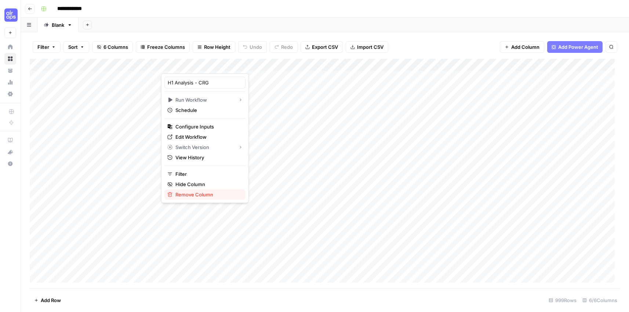
click at [216, 195] on span "Remove Column" at bounding box center [207, 194] width 64 height 7
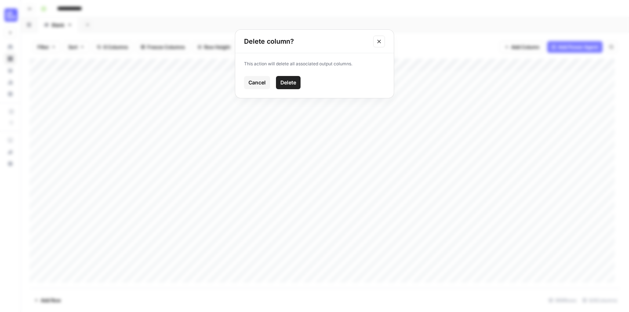
click at [291, 87] on button "Delete" at bounding box center [288, 82] width 25 height 13
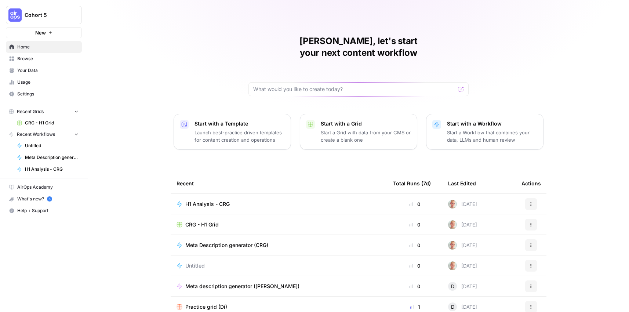
click at [212, 200] on span "H1 Analysis - CRG" at bounding box center [207, 203] width 44 height 7
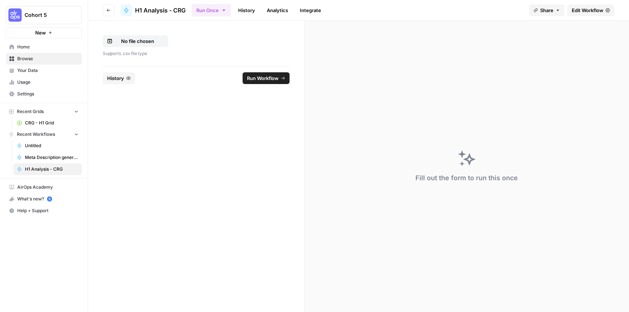
click at [583, 13] on span "Edit Workflow" at bounding box center [587, 10] width 32 height 7
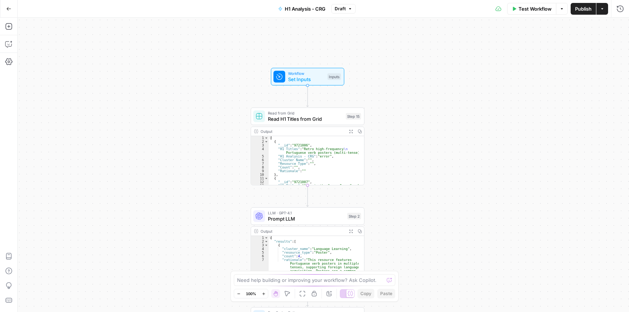
drag, startPoint x: 381, startPoint y: 112, endPoint x: 461, endPoint y: 225, distance: 138.6
click at [461, 225] on div "Workflow Set Inputs Inputs Read from Grid Read H1 Titles from Grid Step 15 Outp…" at bounding box center [323, 165] width 611 height 294
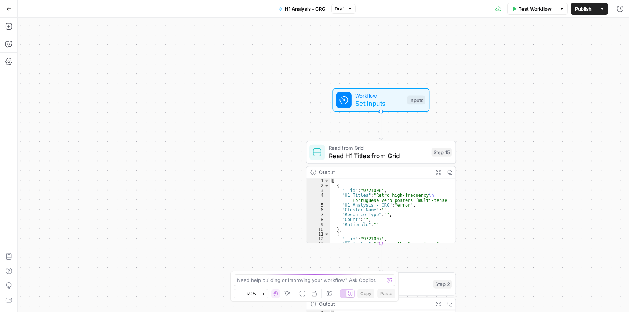
drag, startPoint x: 434, startPoint y: 105, endPoint x: 519, endPoint y: 126, distance: 87.1
click at [519, 126] on div "Workflow Set Inputs Inputs Read from Grid Read H1 Titles from Grid Step 15 Outp…" at bounding box center [323, 165] width 611 height 294
click at [382, 156] on span "Read H1 Titles from Grid" at bounding box center [378, 156] width 99 height 10
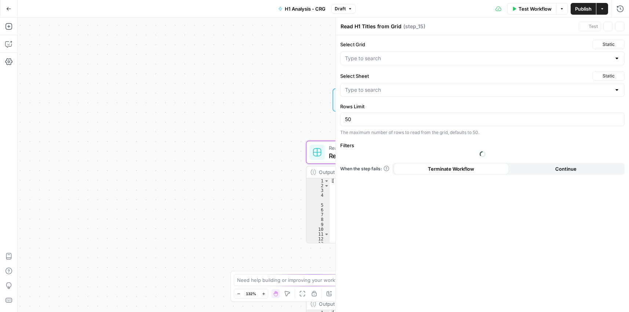
type input "CRG - H1 Grid"
type input "Blank"
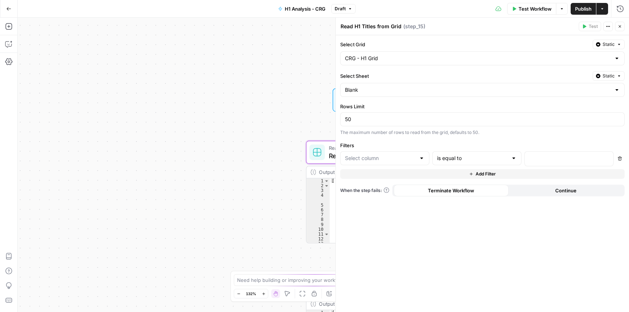
type input "H1 Titles"
click at [620, 156] on button "Delete" at bounding box center [620, 159] width 10 height 10
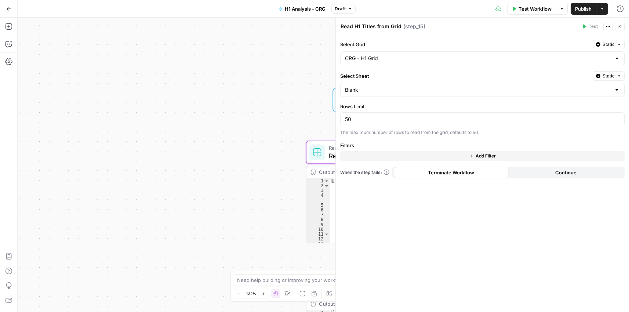
click at [621, 30] on button "Close" at bounding box center [620, 27] width 10 height 10
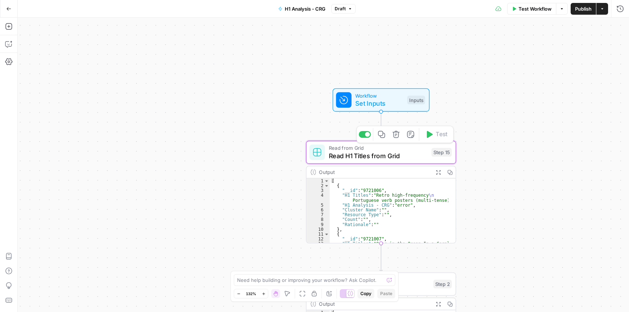
click at [402, 161] on div "Read from Grid Read H1 Titles from Grid Step 15 Copy step Delete step Add Note …" at bounding box center [381, 151] width 150 height 23
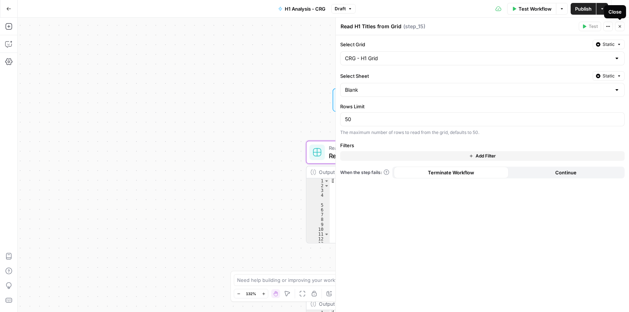
click at [618, 28] on icon "button" at bounding box center [619, 26] width 4 height 4
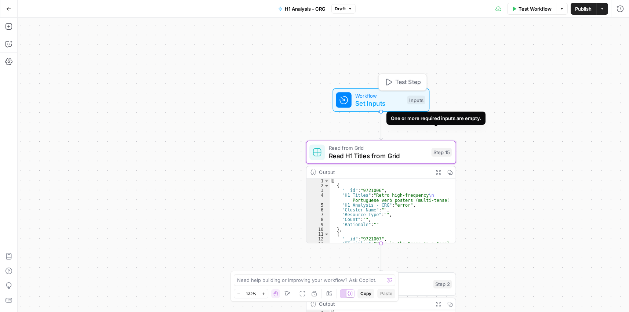
click at [373, 101] on span "Set Inputs" at bounding box center [379, 104] width 48 height 10
click at [380, 98] on span "Workflow" at bounding box center [379, 96] width 48 height 8
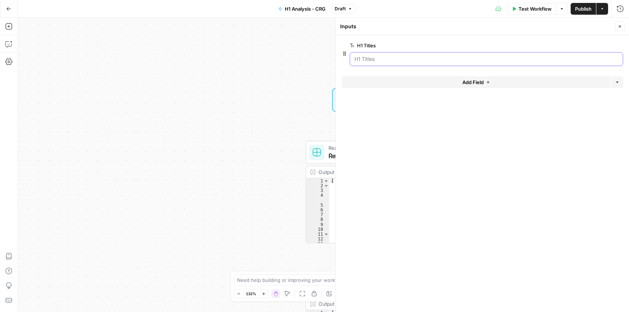
click at [392, 61] on Titles "H1 Titles" at bounding box center [486, 58] width 264 height 7
drag, startPoint x: 620, startPoint y: 27, endPoint x: 415, endPoint y: 100, distance: 217.8
click at [620, 27] on icon "button" at bounding box center [619, 26] width 3 height 3
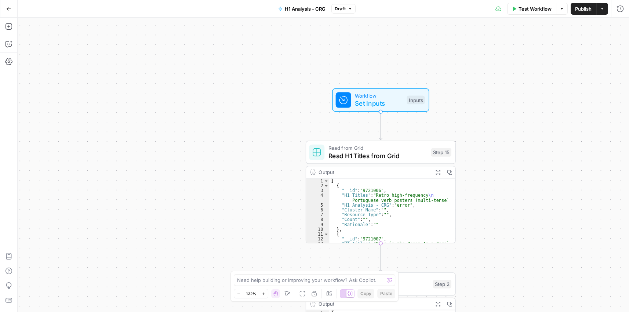
click at [366, 97] on span "Workflow" at bounding box center [379, 96] width 48 height 8
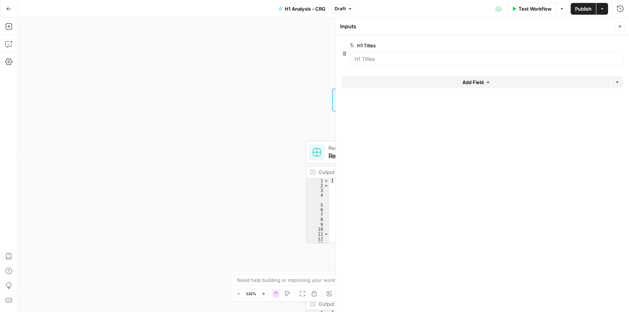
click at [486, 52] on div "H1 Titles edit field Delete group" at bounding box center [486, 53] width 273 height 25
click at [603, 47] on span "edit field" at bounding box center [595, 46] width 16 height 6
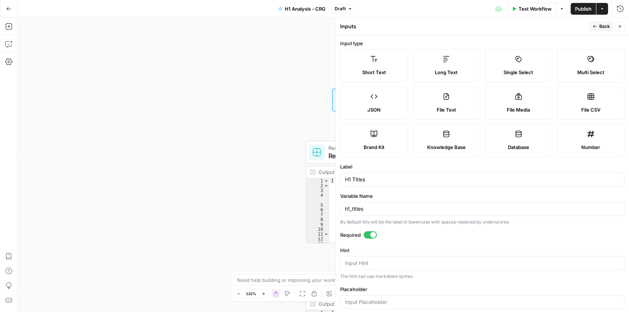
click at [619, 28] on icon "button" at bounding box center [619, 26] width 4 height 4
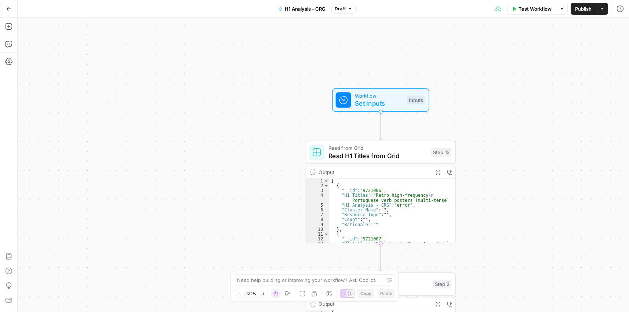
click at [531, 7] on span "Test Workflow" at bounding box center [534, 8] width 33 height 7
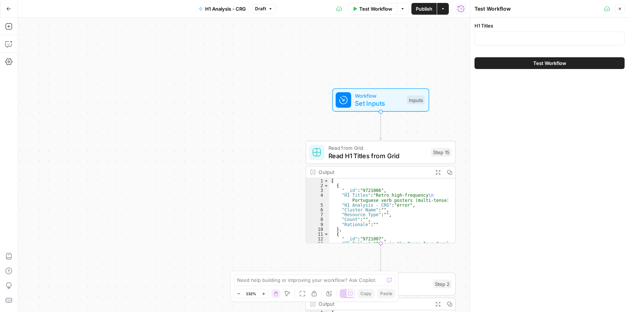
drag, startPoint x: 515, startPoint y: 47, endPoint x: 514, endPoint y: 41, distance: 5.9
click at [515, 47] on div "H1 Titles" at bounding box center [549, 35] width 150 height 26
click at [516, 37] on input "H1 Titles" at bounding box center [549, 38] width 140 height 7
click at [622, 8] on button "Close" at bounding box center [620, 9] width 10 height 10
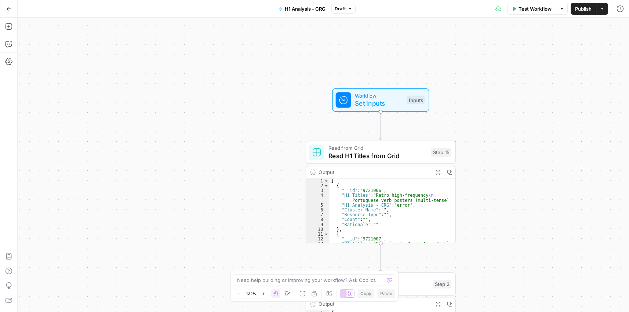
click at [363, 105] on span "Set Inputs" at bounding box center [379, 104] width 48 height 10
click at [377, 101] on span "Set Inputs" at bounding box center [379, 104] width 48 height 10
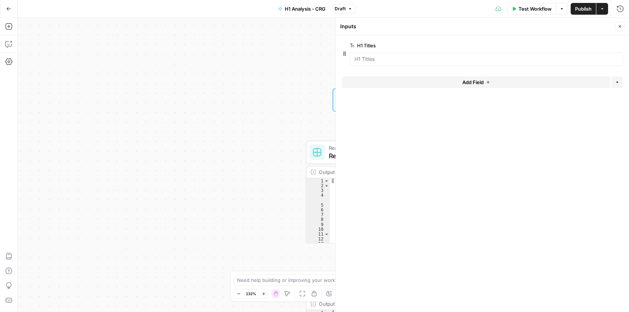
click at [497, 83] on button "Add Field" at bounding box center [475, 82] width 269 height 12
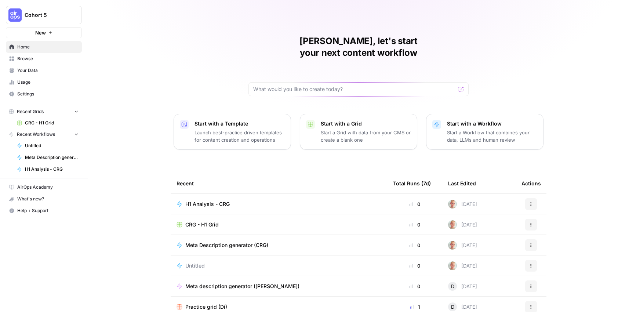
click at [204, 221] on span "CRG - H1 Grid" at bounding box center [201, 224] width 33 height 7
click at [40, 58] on span "Browse" at bounding box center [47, 58] width 61 height 7
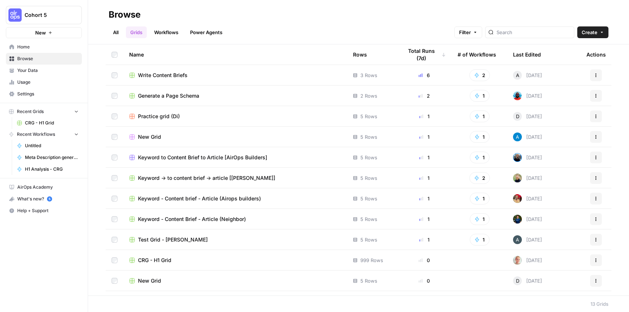
click at [160, 34] on link "Workflows" at bounding box center [166, 32] width 33 height 12
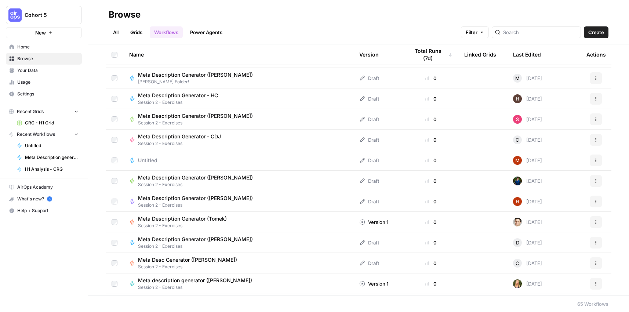
scroll to position [660, 0]
